Goal: Information Seeking & Learning: Learn about a topic

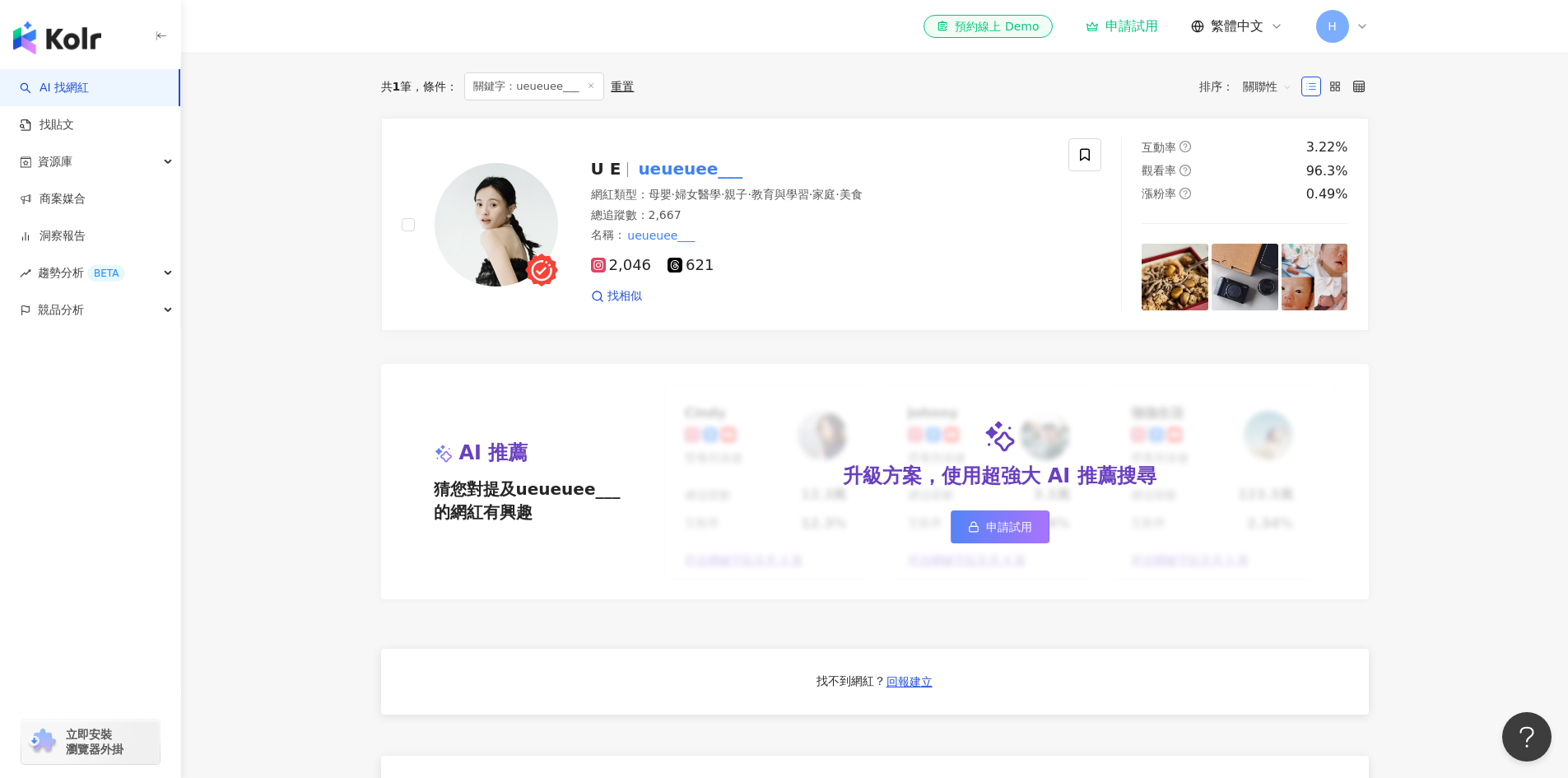
scroll to position [494, 0]
click at [703, 273] on span "621" at bounding box center [691, 264] width 46 height 17
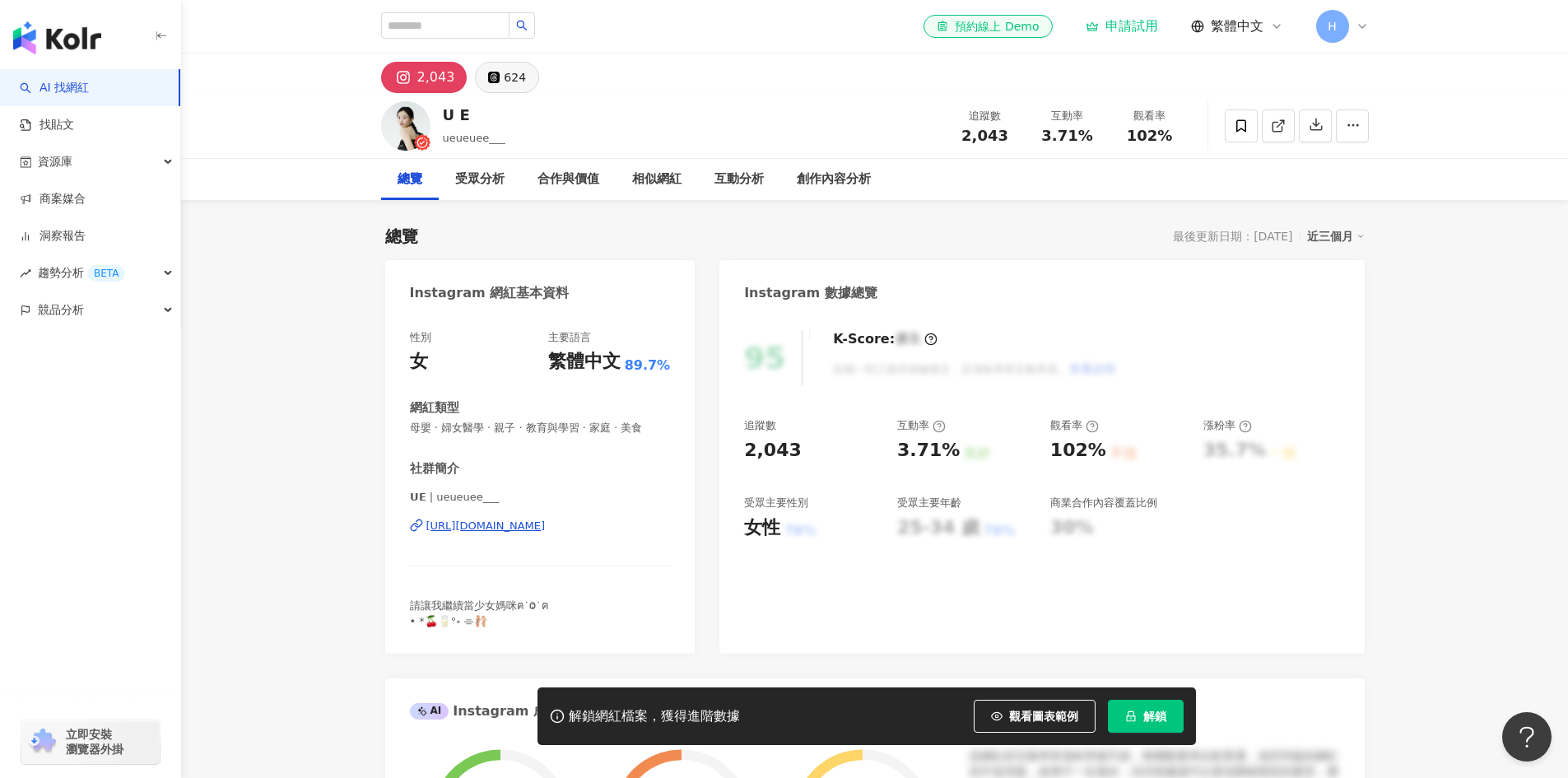
click at [504, 70] on div "624" at bounding box center [514, 77] width 22 height 23
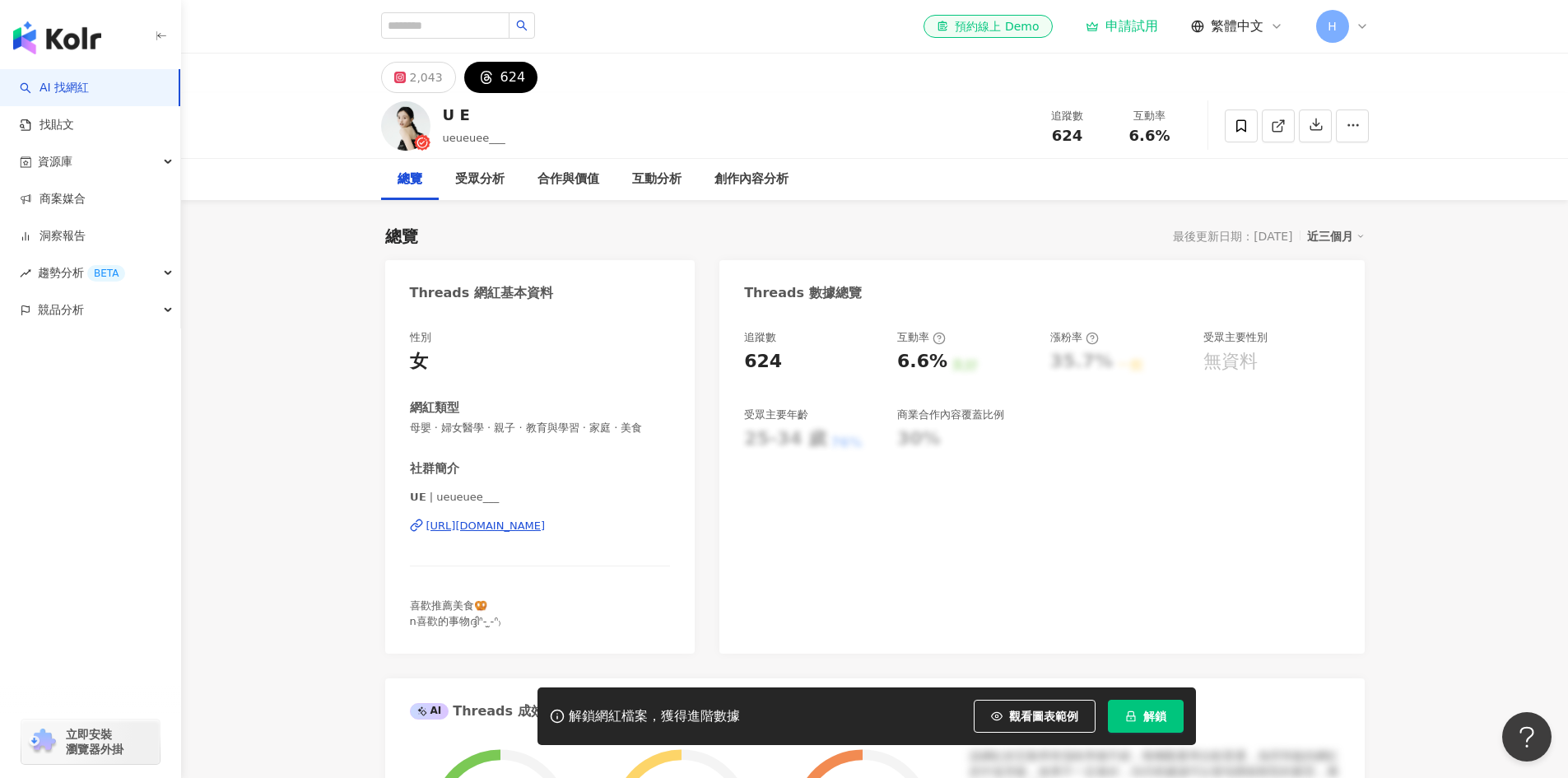
click at [503, 523] on div "[URL][DOMAIN_NAME]" at bounding box center [486, 526] width 119 height 15
